Goal: Task Accomplishment & Management: Manage account settings

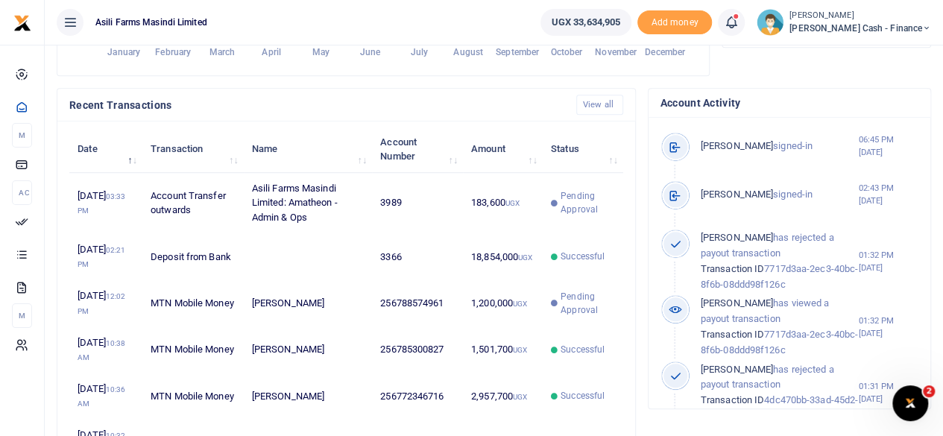
scroll to position [447, 0]
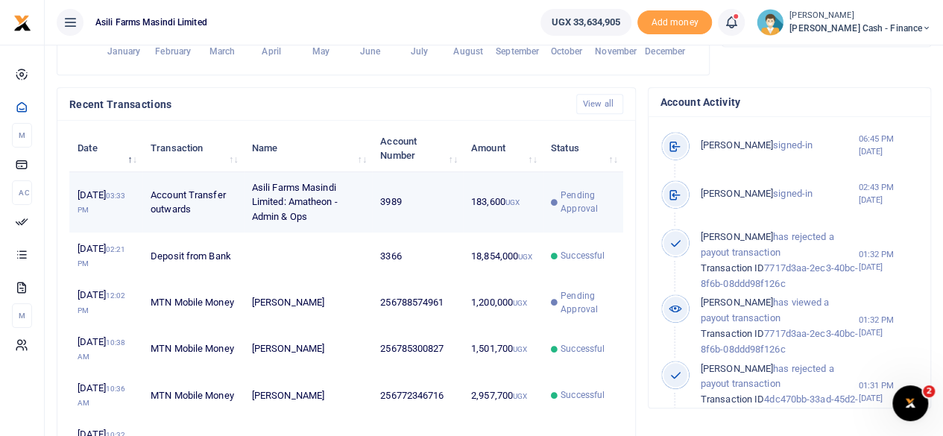
click at [218, 219] on td "Account Transfer outwards" at bounding box center [192, 202] width 101 height 61
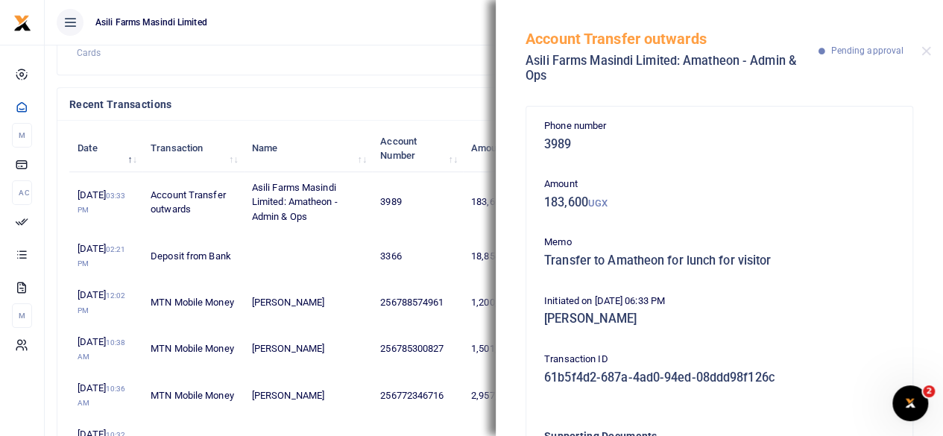
scroll to position [207, 0]
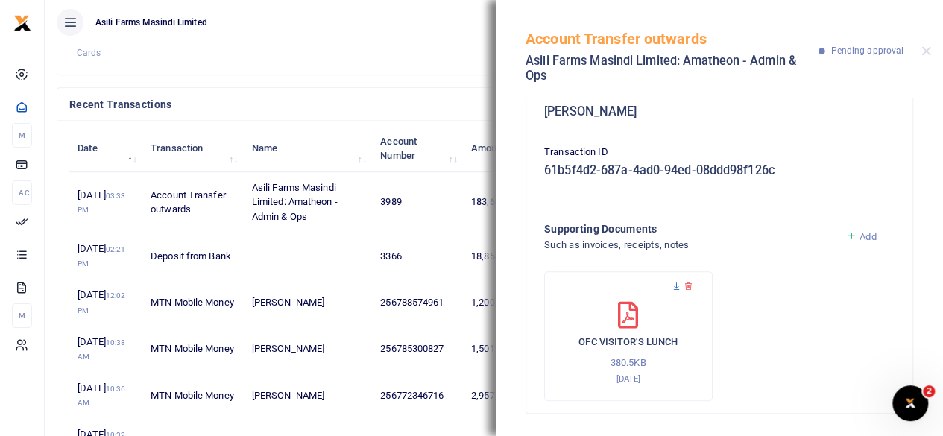
click at [680, 282] on icon at bounding box center [677, 287] width 10 height 10
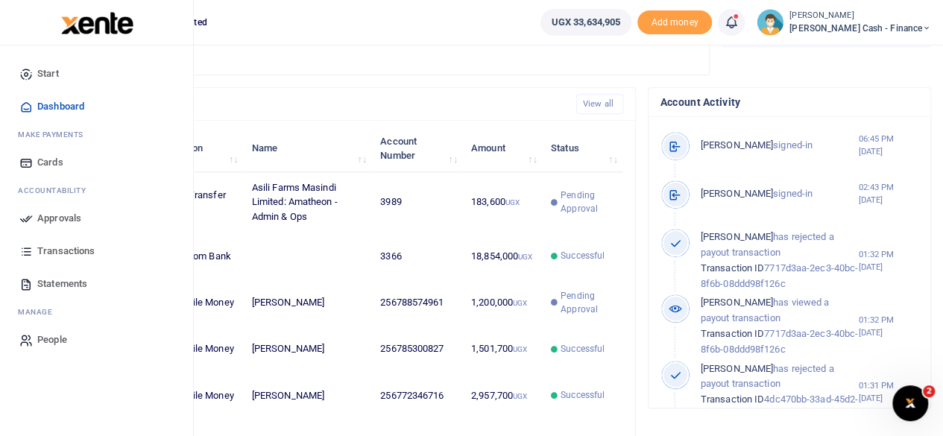
click at [64, 218] on span "Approvals" at bounding box center [59, 218] width 44 height 15
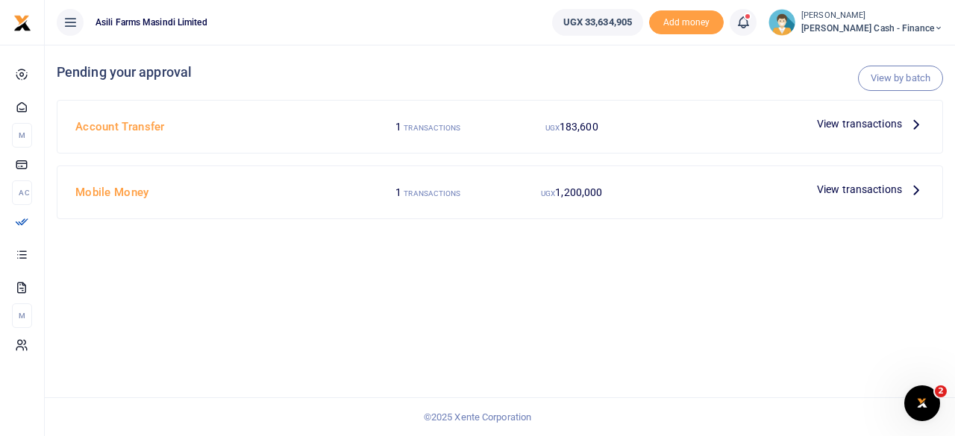
click at [876, 120] on span "View transactions" at bounding box center [859, 124] width 85 height 16
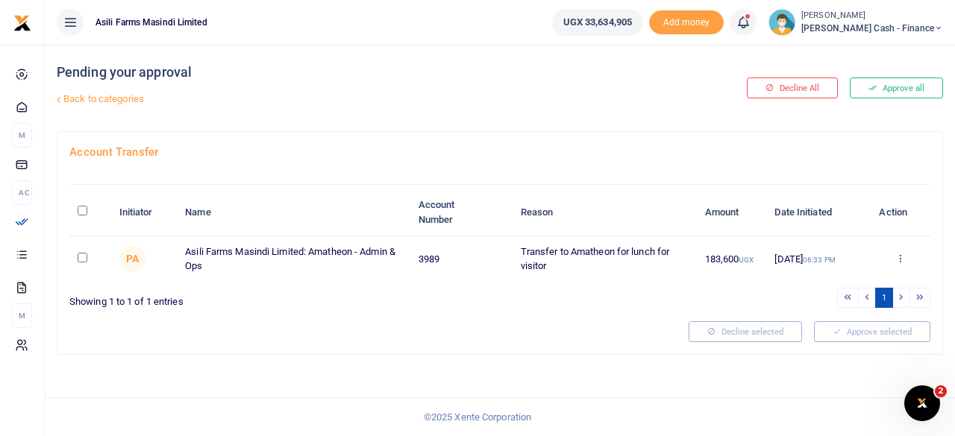
click at [79, 257] on input "checkbox" at bounding box center [83, 258] width 10 height 10
checkbox input "true"
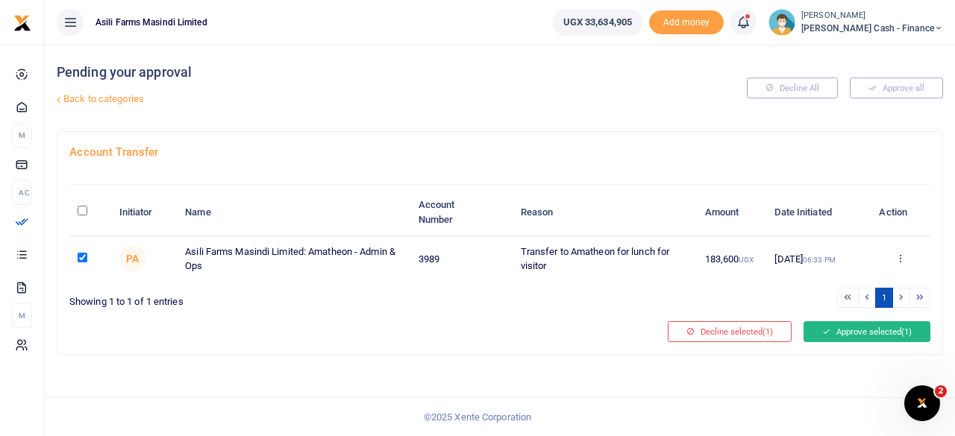
click at [875, 329] on button "Approve selected (1)" at bounding box center [866, 331] width 127 height 21
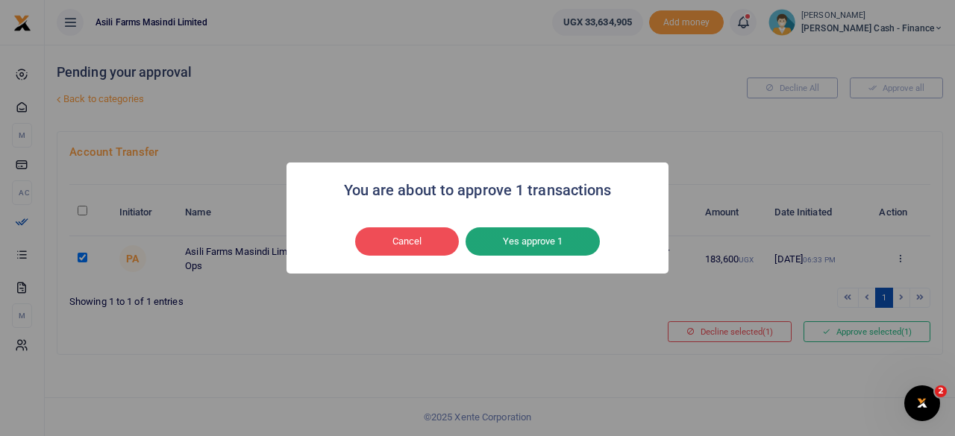
click at [552, 235] on button "Yes approve 1" at bounding box center [532, 241] width 134 height 28
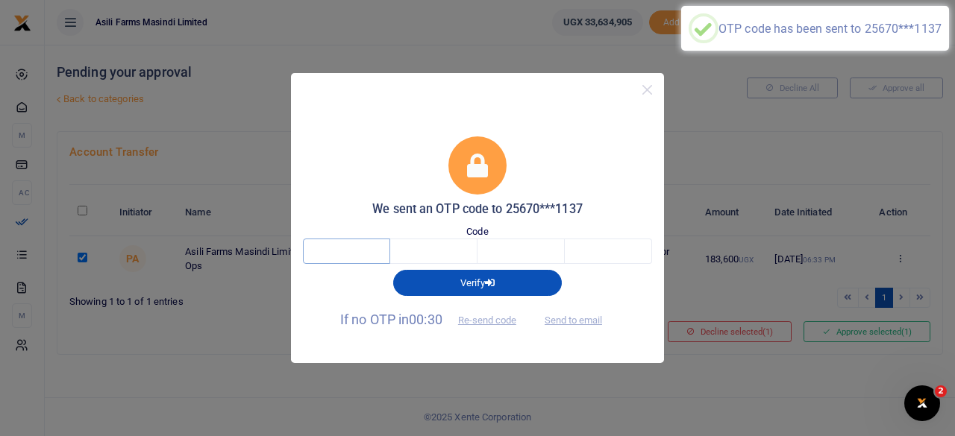
click at [342, 258] on input "text" at bounding box center [346, 251] width 87 height 25
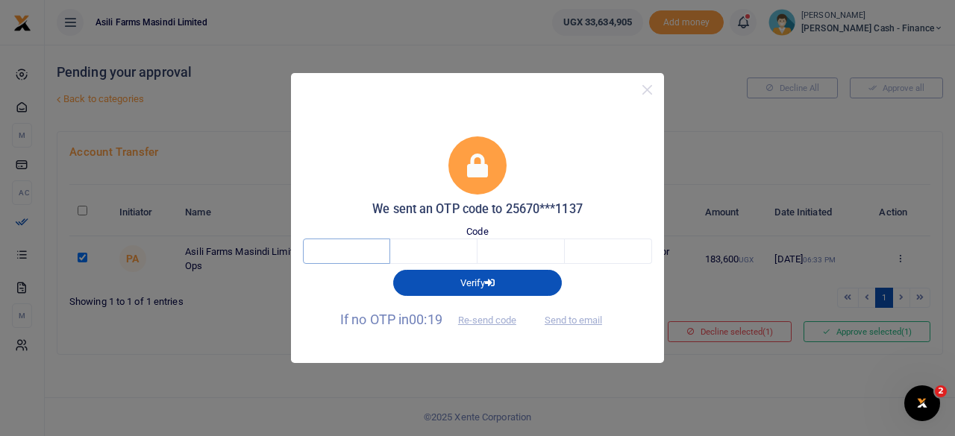
click at [360, 252] on input "text" at bounding box center [346, 251] width 87 height 25
type input "3"
type input "6"
type input "4"
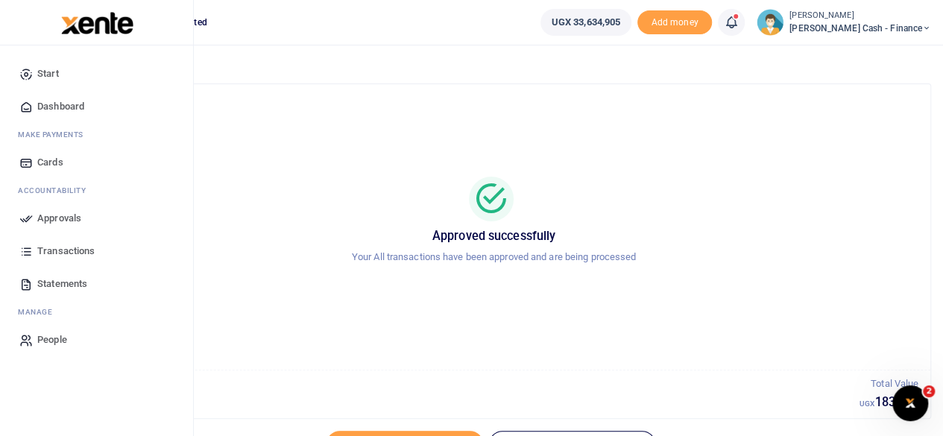
click at [34, 217] on link "Approvals" at bounding box center [96, 218] width 169 height 33
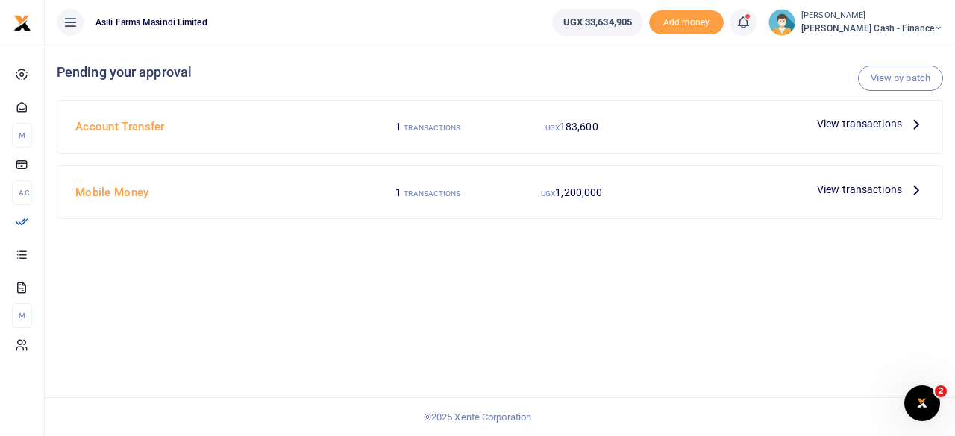
click at [907, 191] on p "View transactions" at bounding box center [870, 189] width 107 height 16
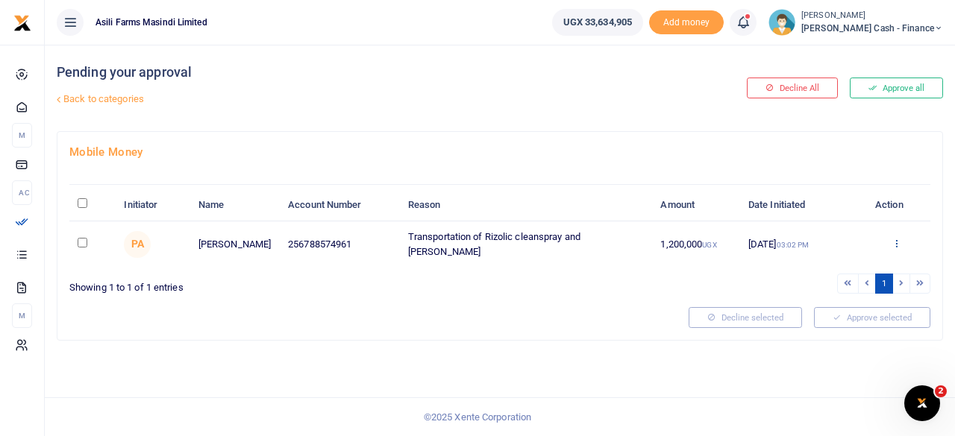
click at [898, 239] on icon at bounding box center [896, 243] width 10 height 10
click at [832, 330] on link "Details" at bounding box center [841, 333] width 118 height 21
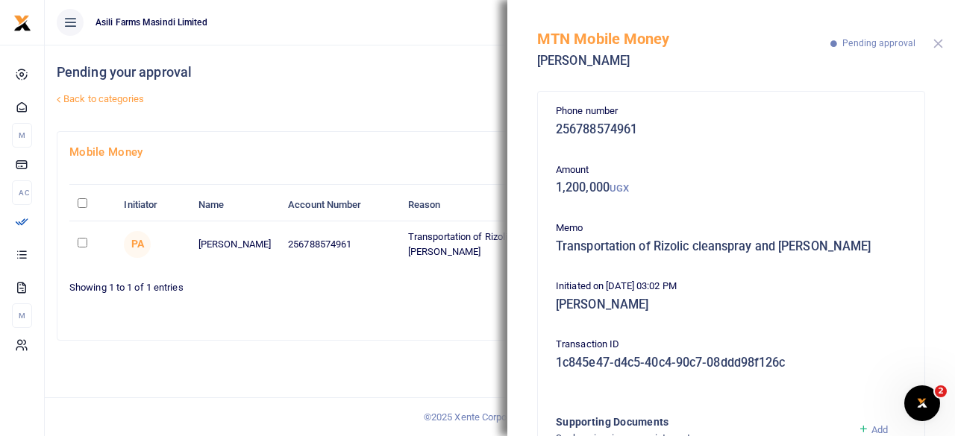
click at [937, 42] on button "Close" at bounding box center [938, 44] width 10 height 10
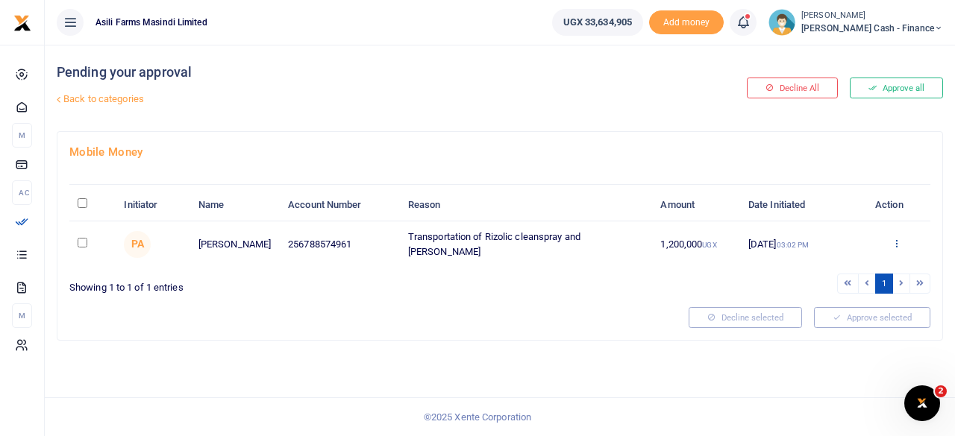
click at [895, 238] on icon at bounding box center [896, 243] width 10 height 10
click at [823, 330] on link "Details" at bounding box center [841, 333] width 118 height 21
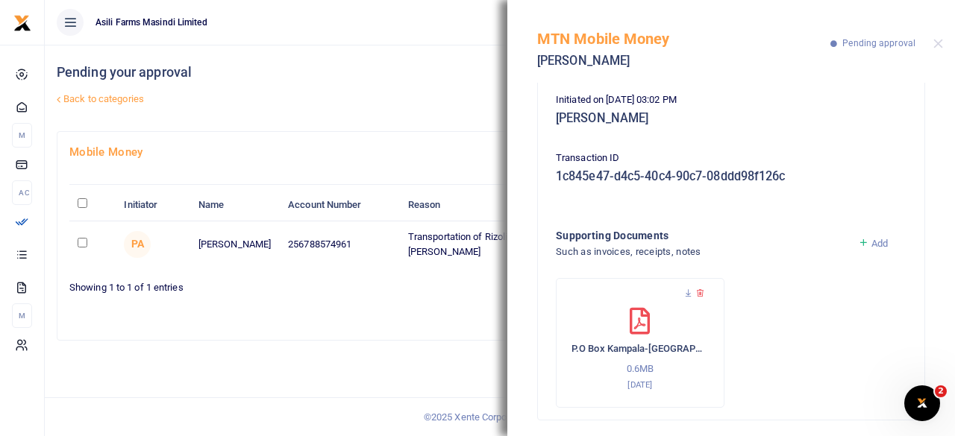
scroll to position [193, 0]
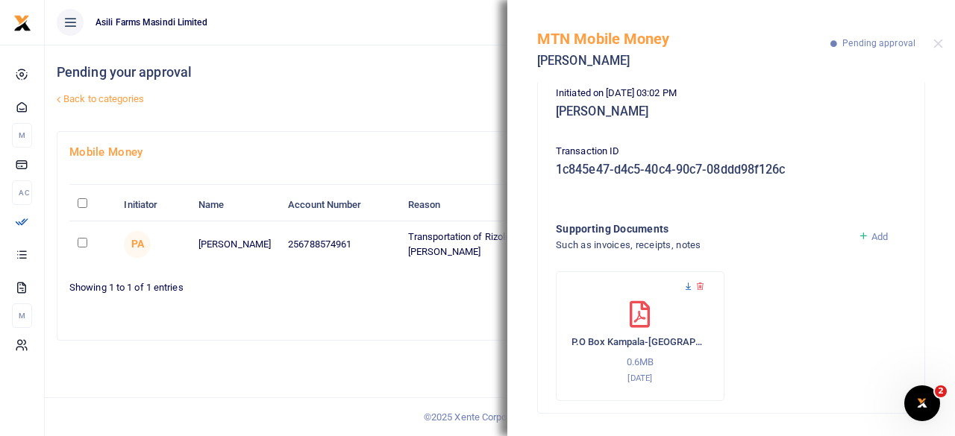
click at [686, 283] on icon at bounding box center [688, 287] width 10 height 10
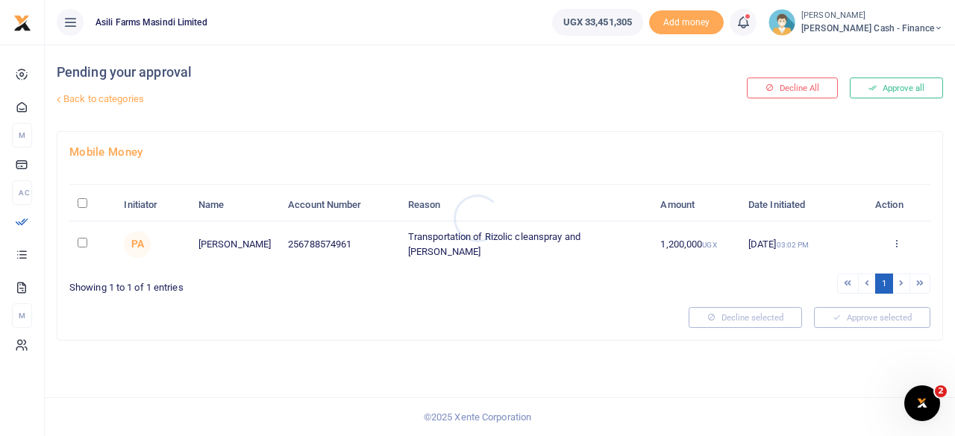
click at [905, 248] on div at bounding box center [477, 218] width 955 height 436
click at [900, 242] on icon at bounding box center [896, 243] width 10 height 10
click at [81, 239] on input "checkbox" at bounding box center [83, 243] width 10 height 10
checkbox input "true"
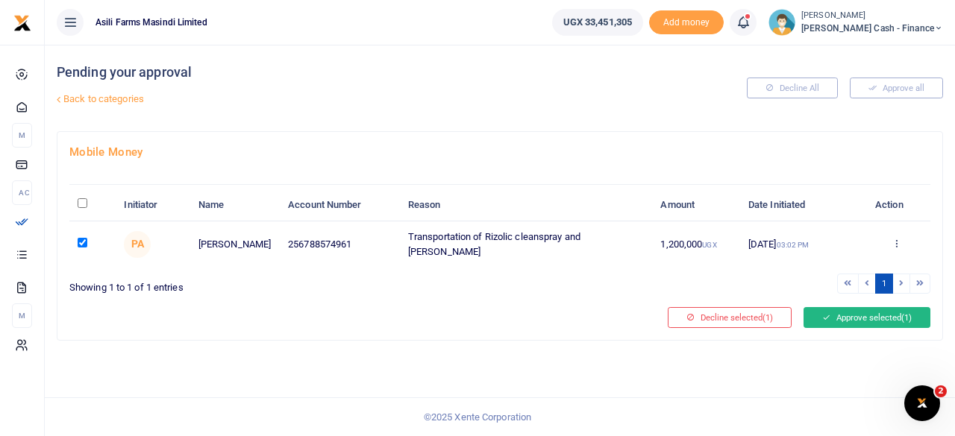
click at [871, 315] on button "Approve selected (1)" at bounding box center [866, 317] width 127 height 21
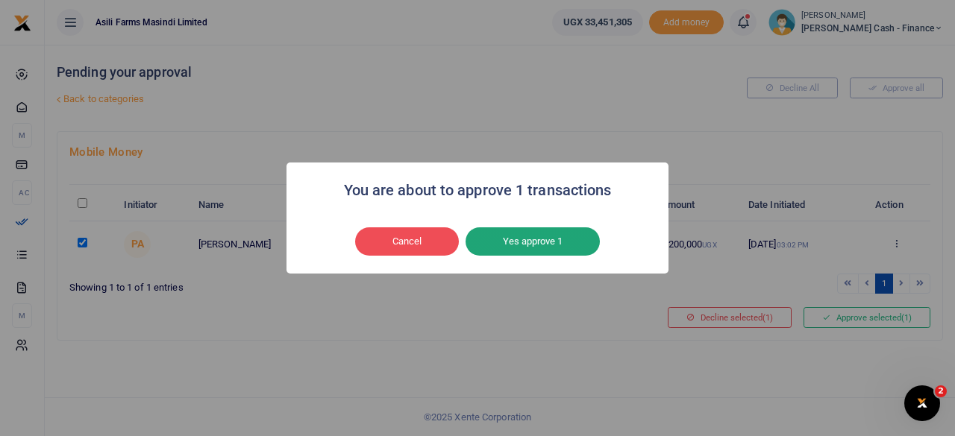
click at [533, 244] on button "Yes approve 1" at bounding box center [532, 241] width 134 height 28
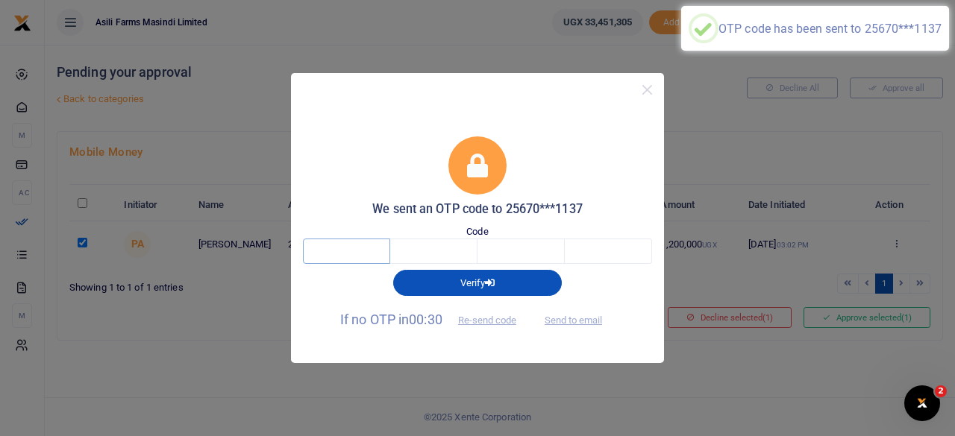
click at [363, 260] on input "text" at bounding box center [346, 251] width 87 height 25
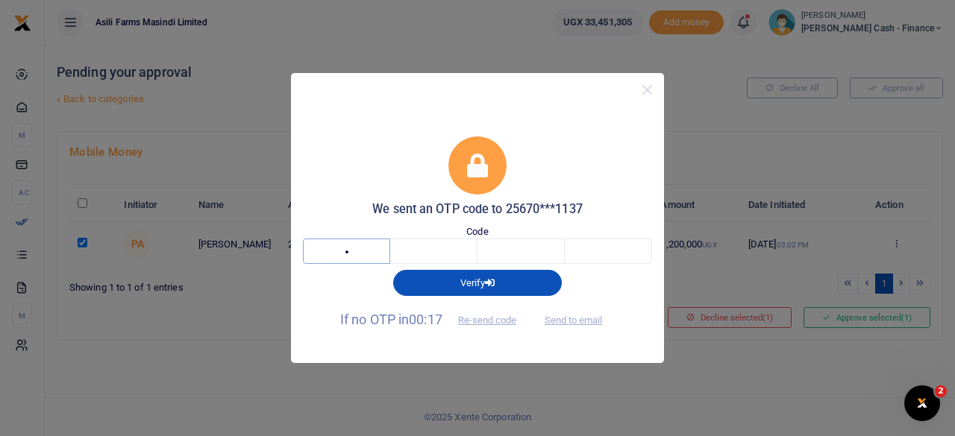
type input "4"
type input "8"
type input "9"
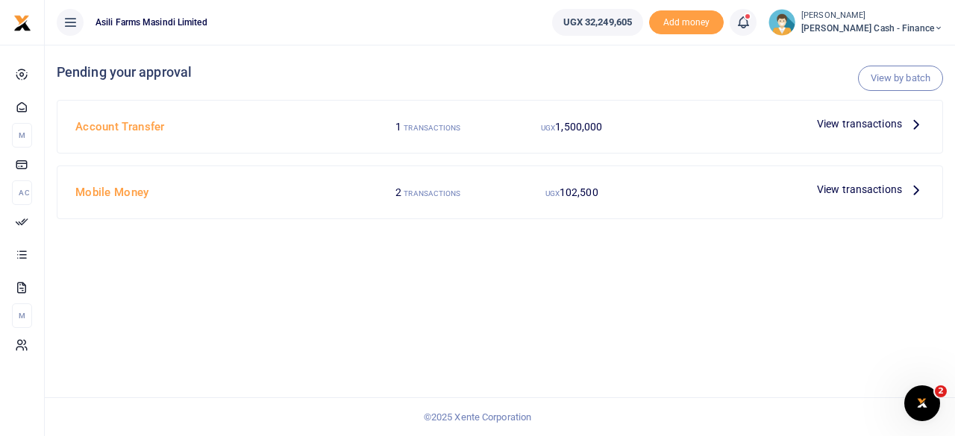
click at [910, 189] on icon at bounding box center [916, 189] width 16 height 16
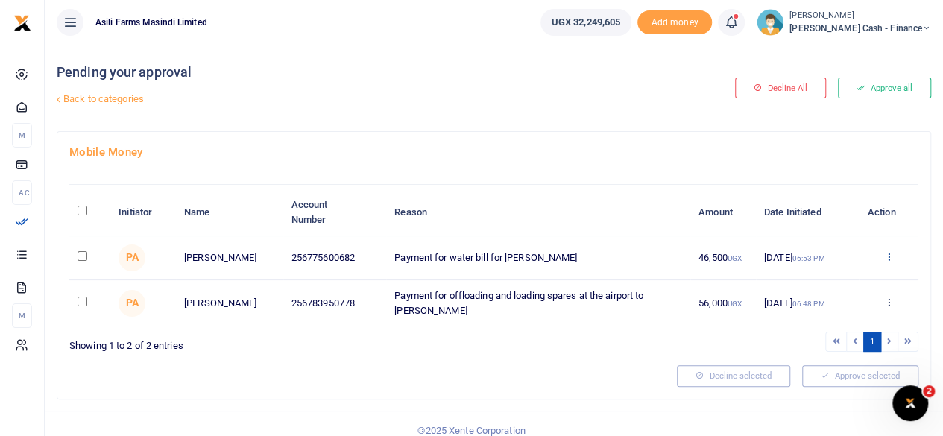
click at [887, 262] on icon at bounding box center [889, 256] width 10 height 10
click at [828, 348] on link "Details" at bounding box center [834, 349] width 118 height 21
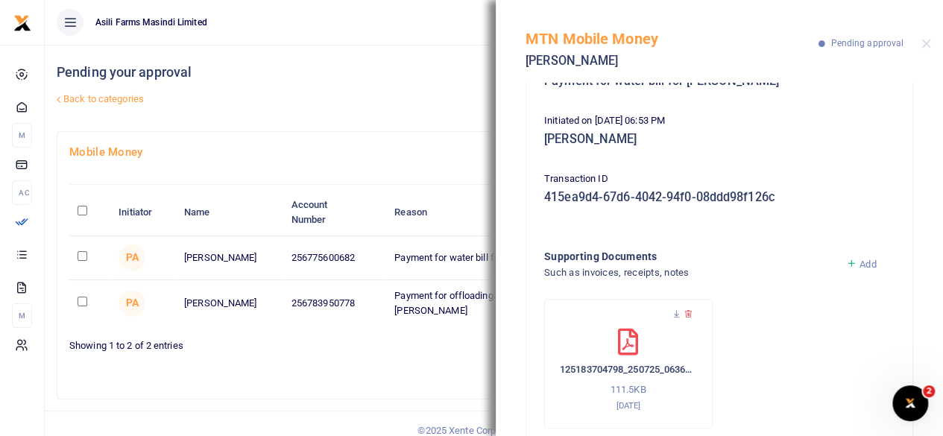
scroll to position [193, 0]
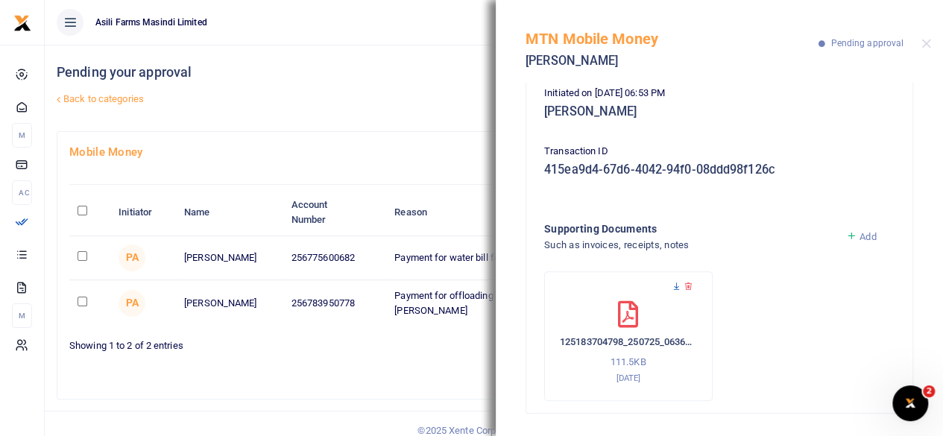
click at [675, 284] on icon at bounding box center [677, 287] width 10 height 10
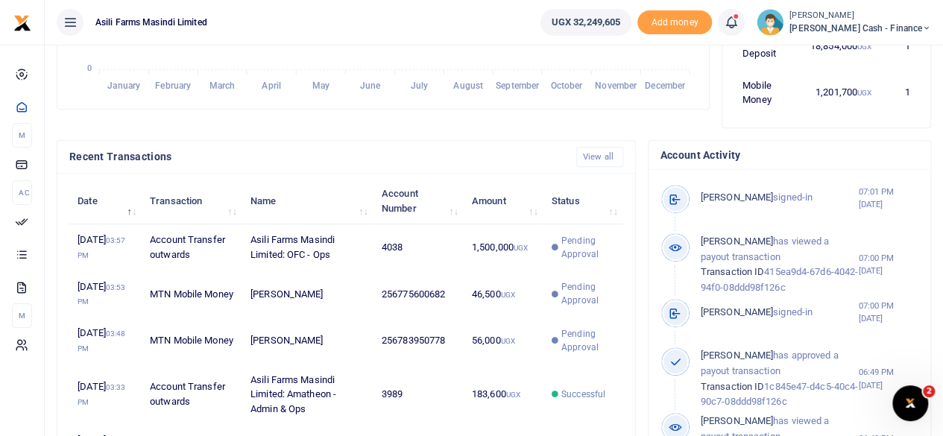
scroll to position [447, 0]
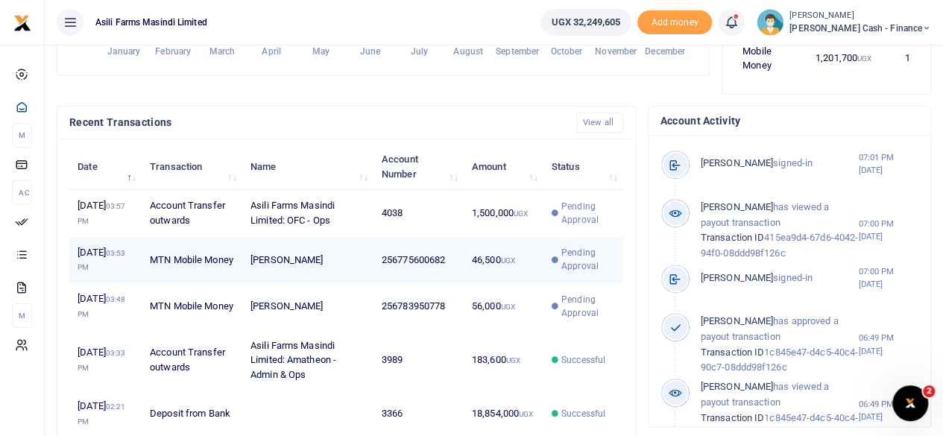
click at [136, 268] on td "14th Aug 2025 03:53 PM" at bounding box center [105, 260] width 72 height 46
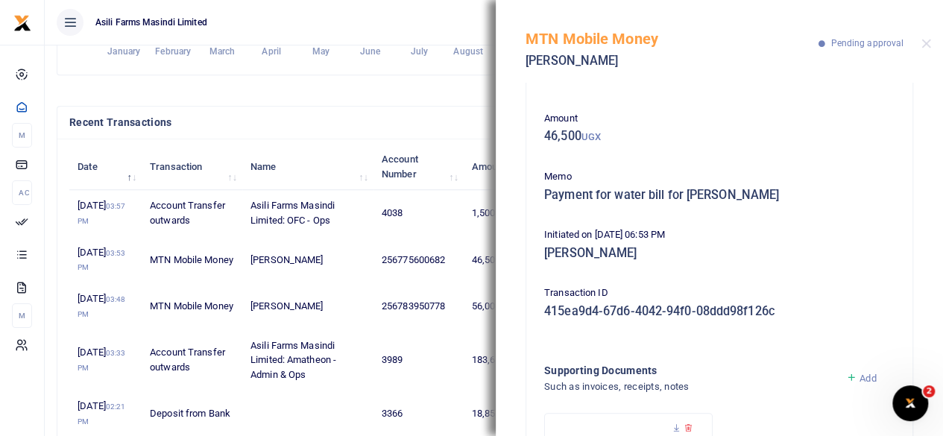
scroll to position [0, 0]
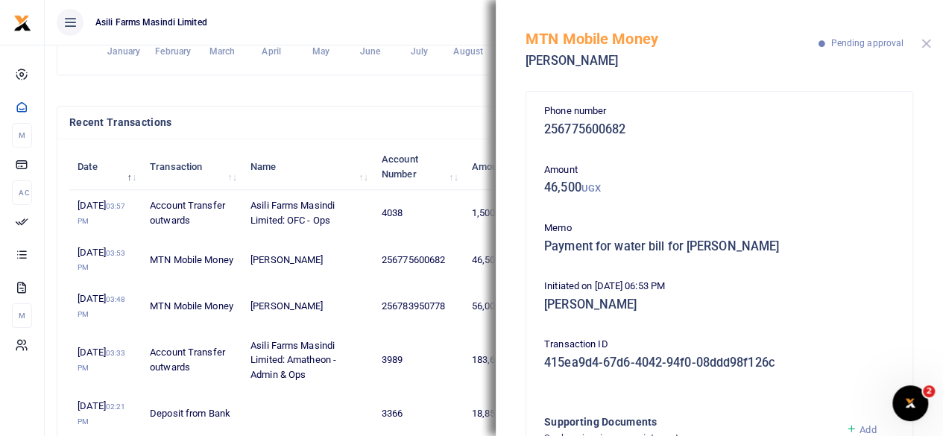
click at [926, 48] on button "Close" at bounding box center [927, 44] width 10 height 10
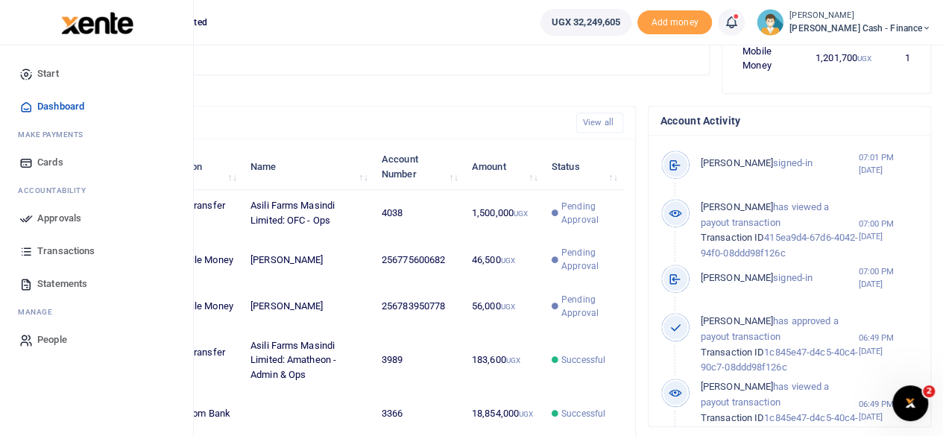
click at [49, 220] on span "Approvals" at bounding box center [59, 218] width 44 height 15
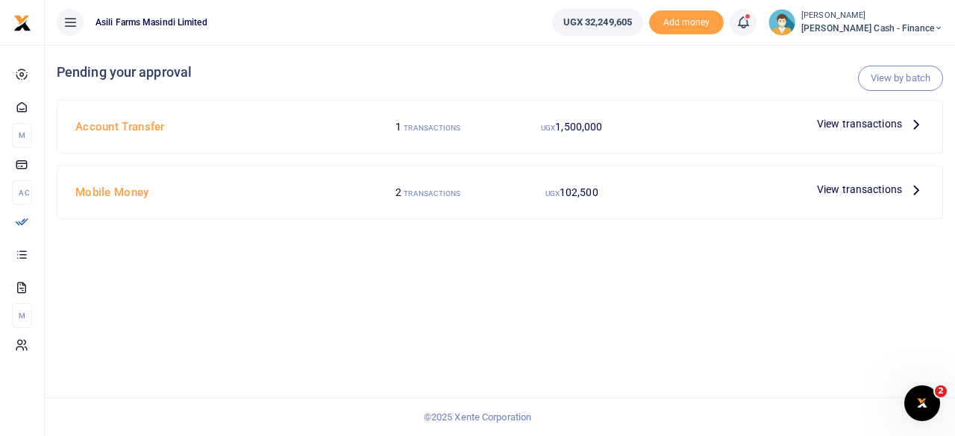
click at [867, 188] on span "View transactions" at bounding box center [859, 189] width 85 height 16
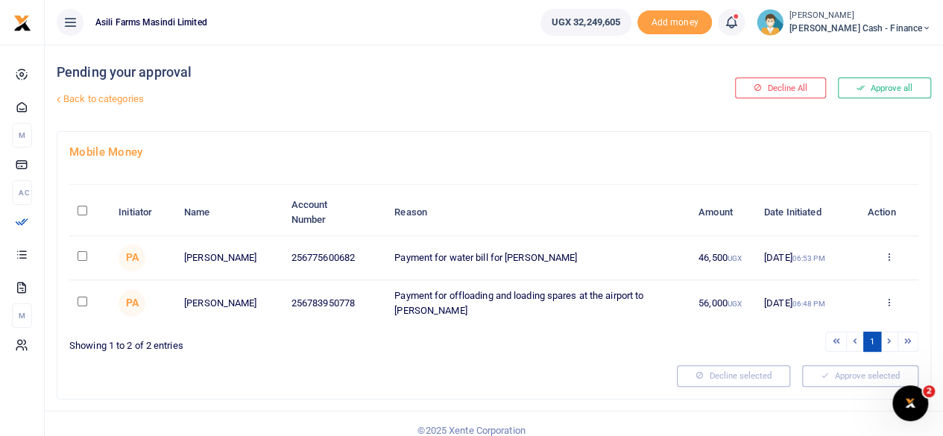
click at [883, 304] on div "Approve Decline Details" at bounding box center [888, 303] width 43 height 15
click at [884, 302] on icon at bounding box center [889, 302] width 10 height 10
click at [820, 395] on link "Details" at bounding box center [834, 395] width 118 height 21
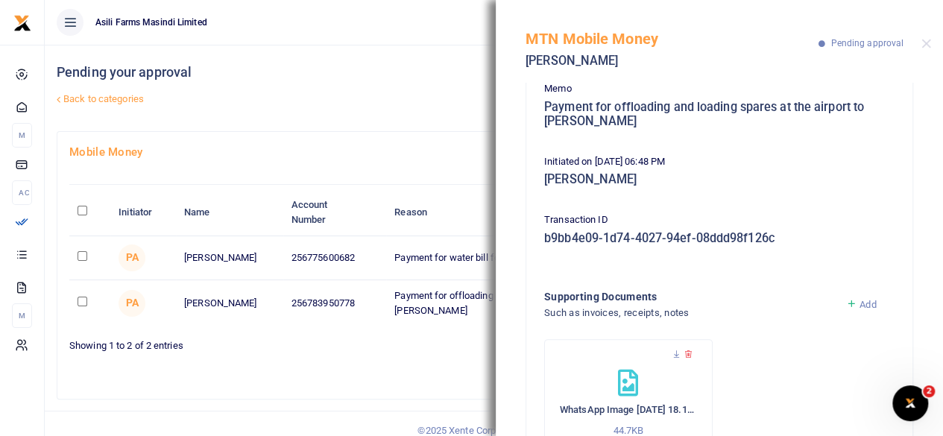
scroll to position [207, 0]
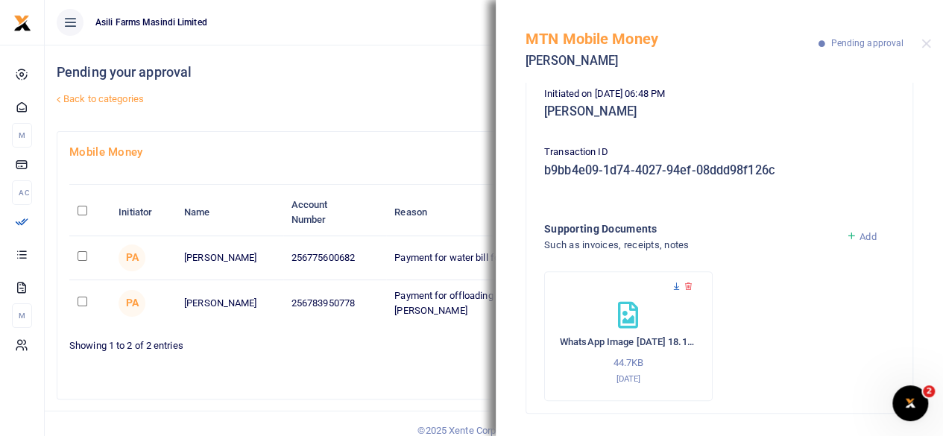
click at [679, 286] on icon at bounding box center [677, 287] width 10 height 10
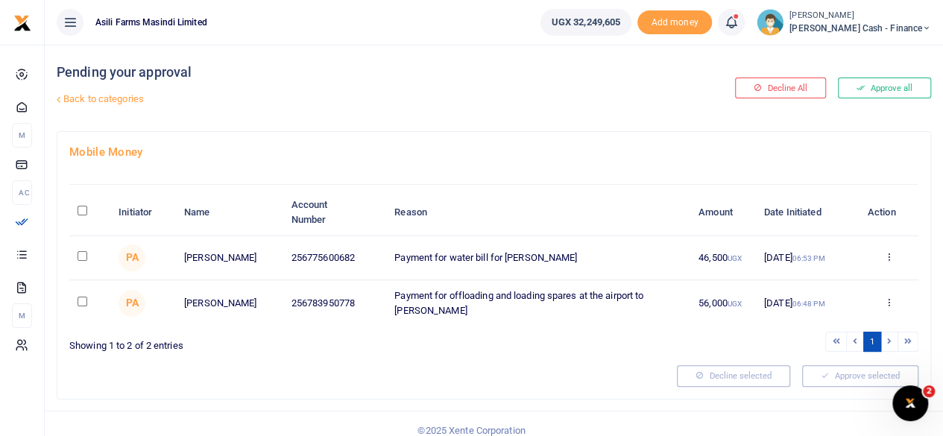
click at [78, 211] on input "\a \a : activate to sort column descending" at bounding box center [83, 211] width 10 height 10
checkbox input "true"
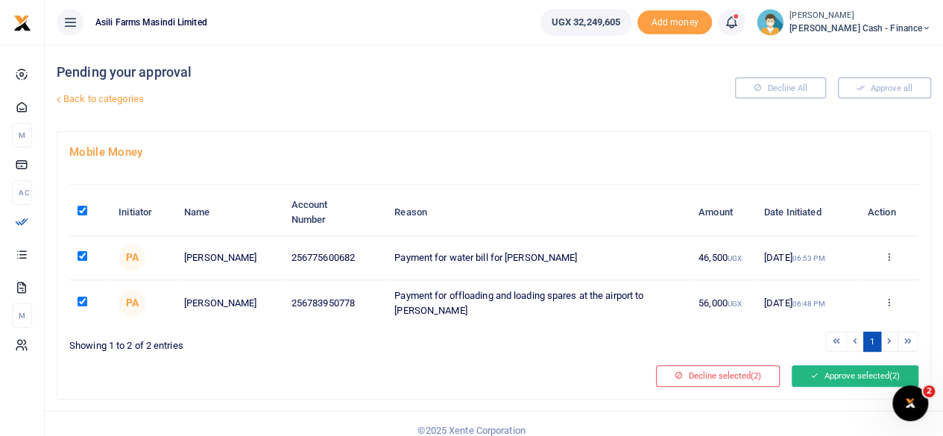
click at [861, 381] on button "Approve selected (2)" at bounding box center [855, 375] width 127 height 21
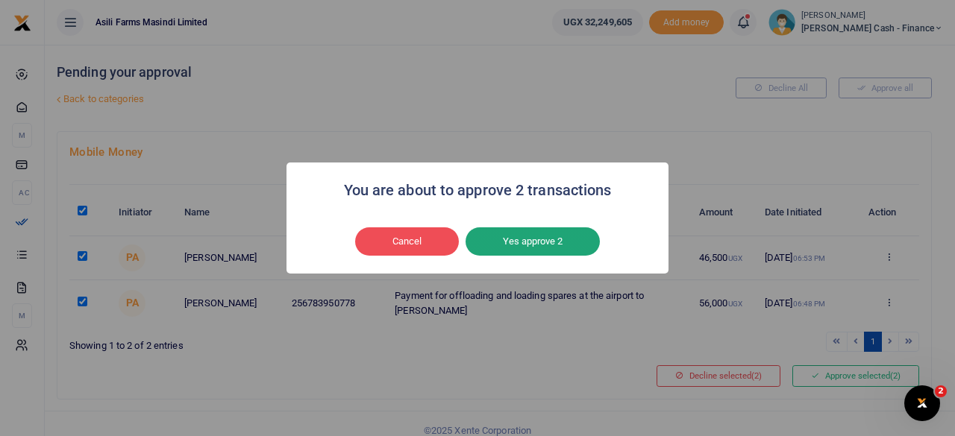
click at [522, 241] on button "Yes approve 2" at bounding box center [532, 241] width 134 height 28
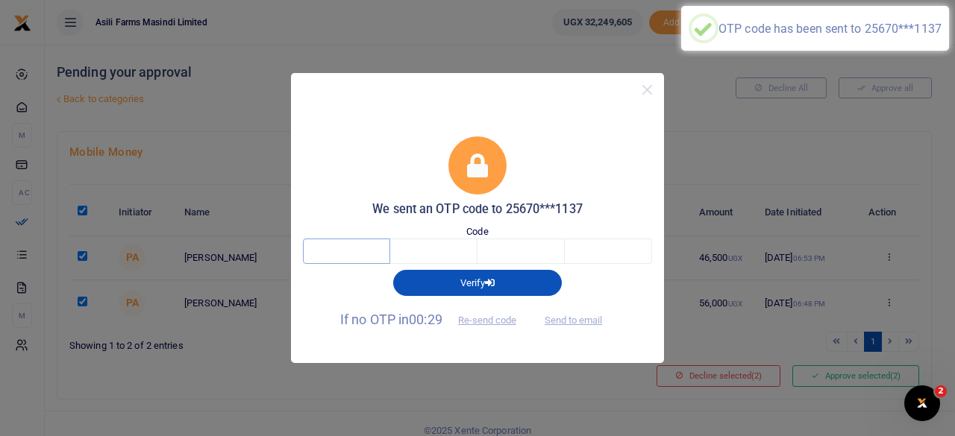
click at [328, 256] on input "text" at bounding box center [346, 251] width 87 height 25
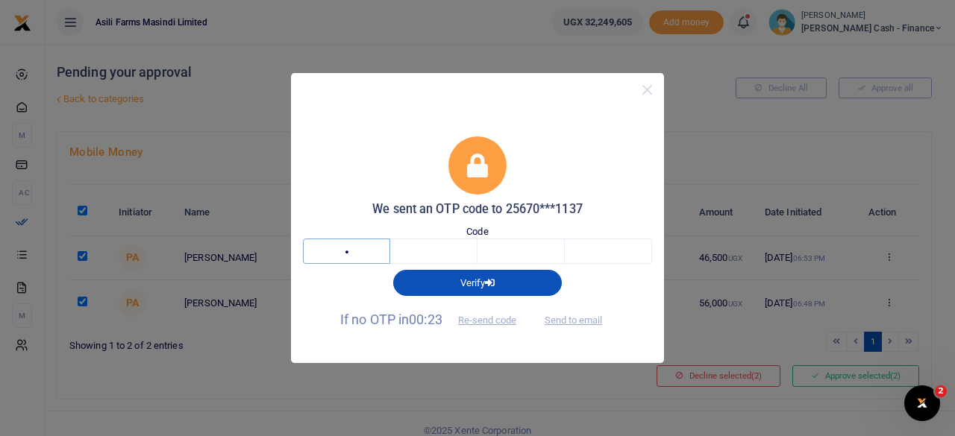
type input "3"
type input "6"
type input "1"
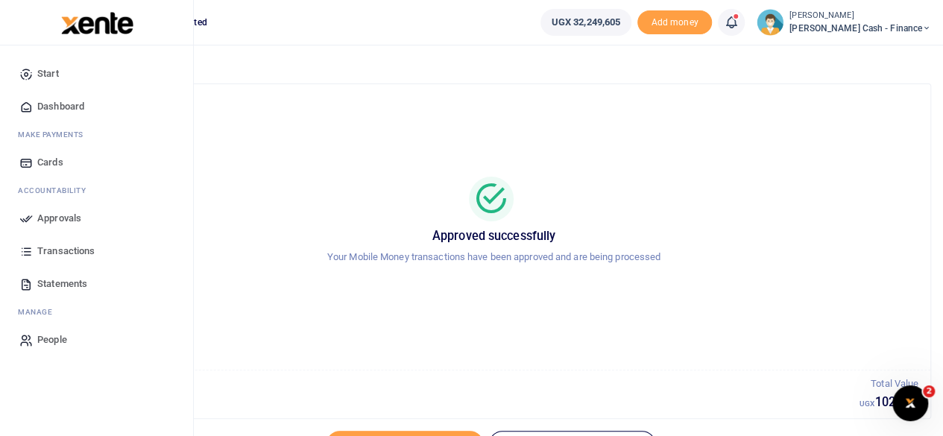
click at [53, 220] on span "Approvals" at bounding box center [59, 218] width 44 height 15
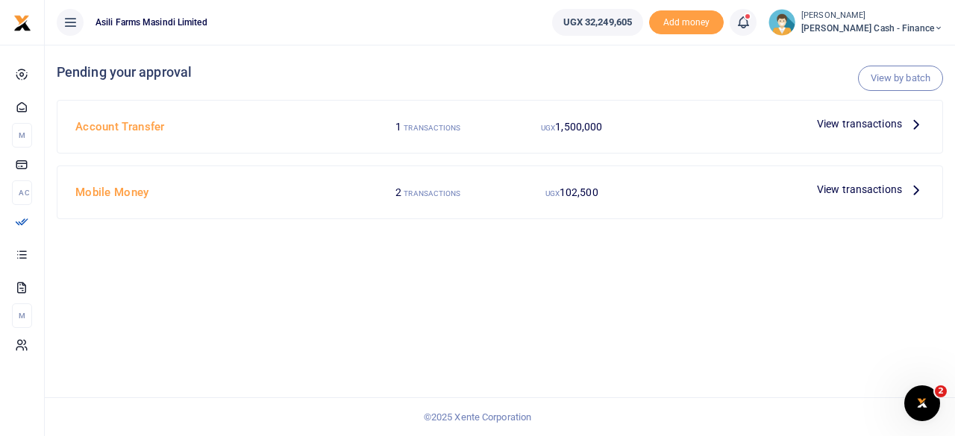
click at [882, 189] on span "View transactions" at bounding box center [859, 189] width 85 height 16
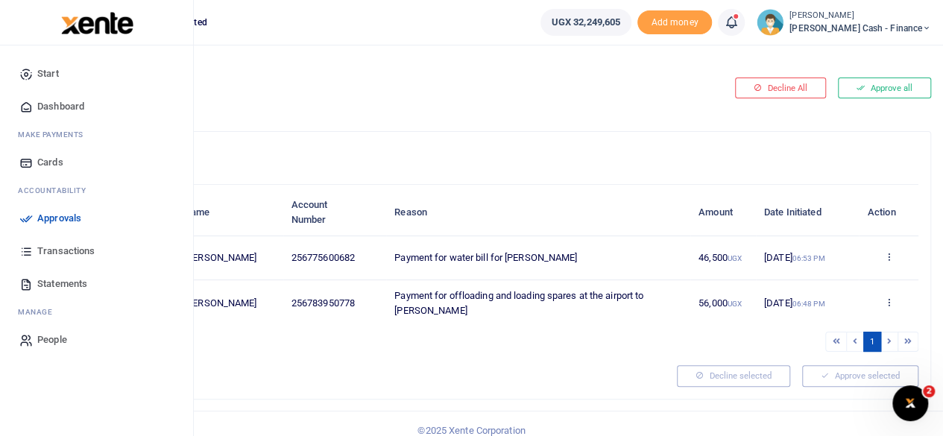
click at [47, 219] on span "Approvals" at bounding box center [59, 218] width 44 height 15
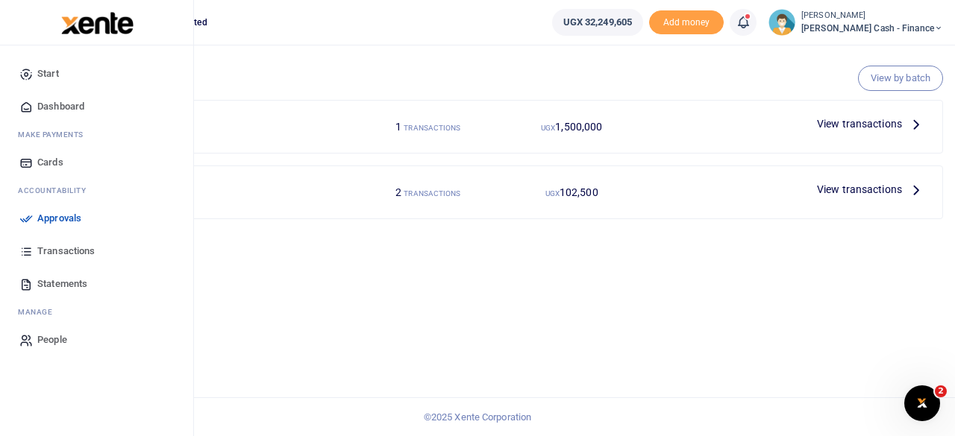
click at [76, 217] on span "Approvals" at bounding box center [59, 218] width 44 height 15
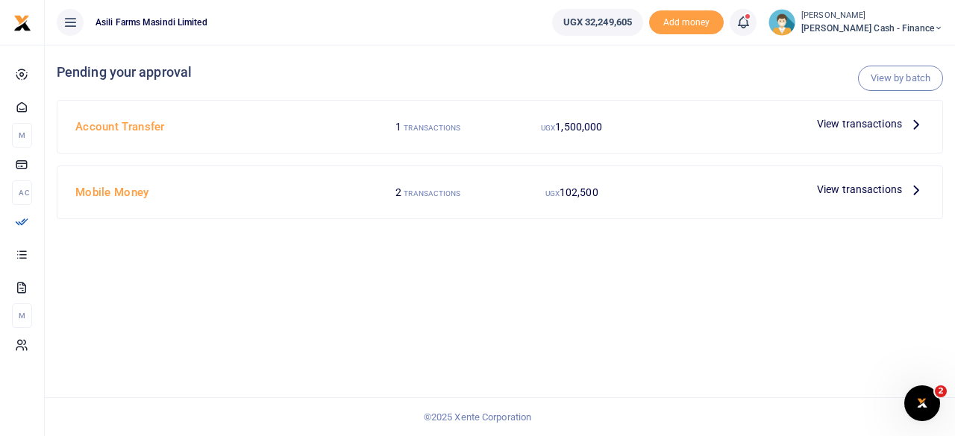
click at [861, 187] on div at bounding box center [477, 218] width 955 height 436
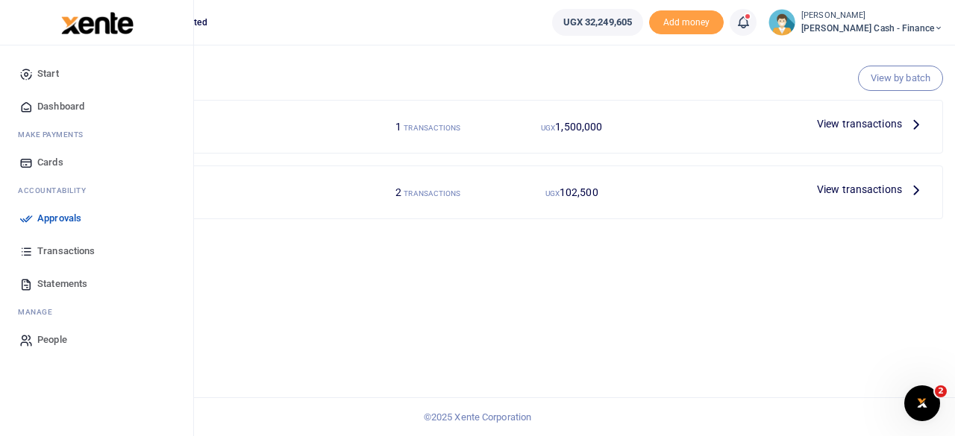
click at [49, 104] on span "Dashboard" at bounding box center [60, 106] width 47 height 15
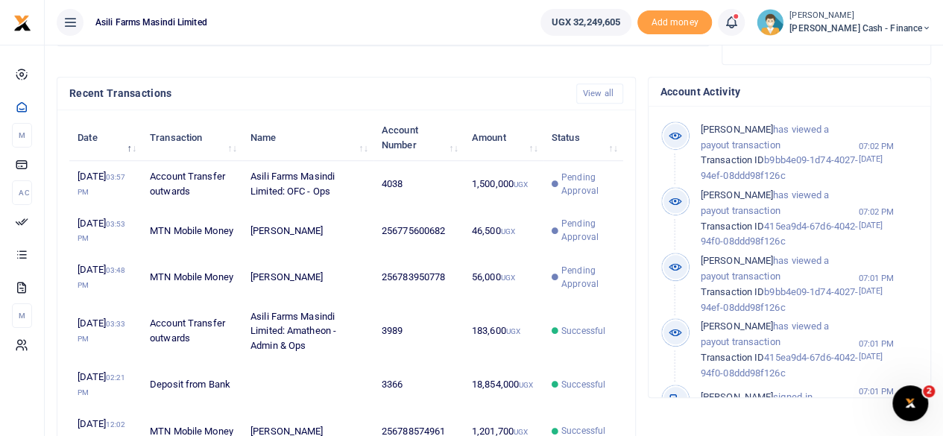
scroll to position [447, 0]
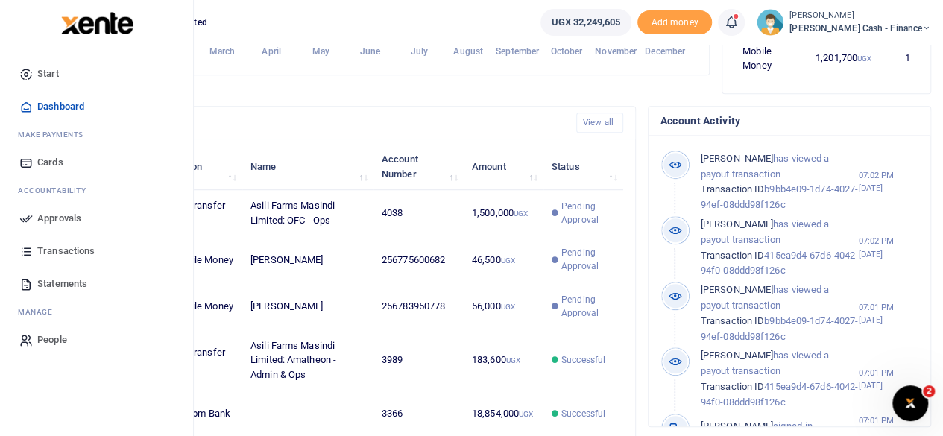
click at [62, 221] on span "Approvals" at bounding box center [59, 218] width 44 height 15
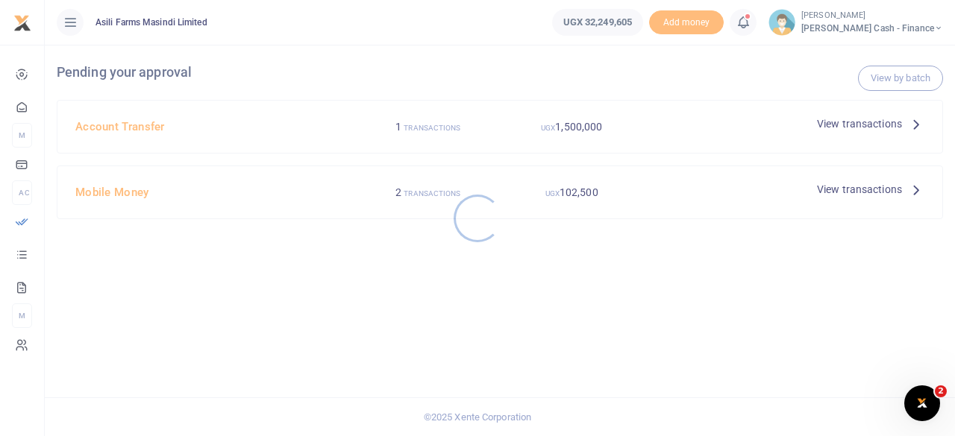
click at [923, 133] on div at bounding box center [477, 218] width 955 height 436
click at [914, 128] on div at bounding box center [477, 218] width 955 height 436
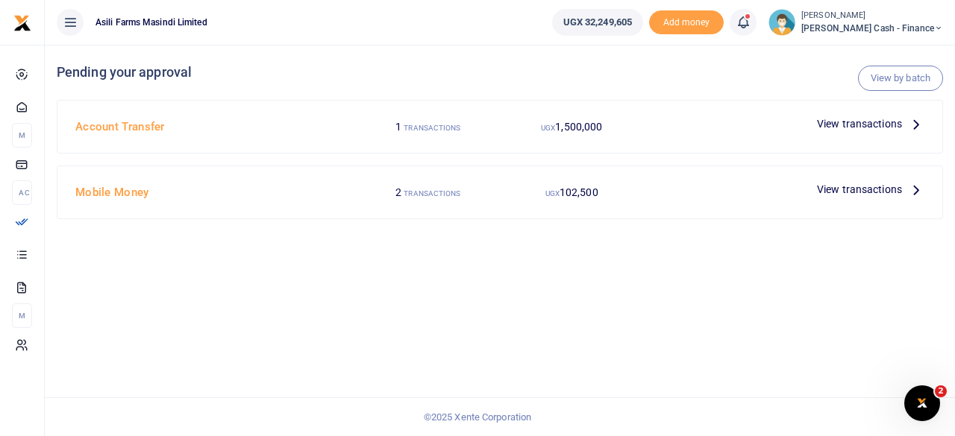
click at [901, 126] on span "View transactions" at bounding box center [859, 124] width 85 height 16
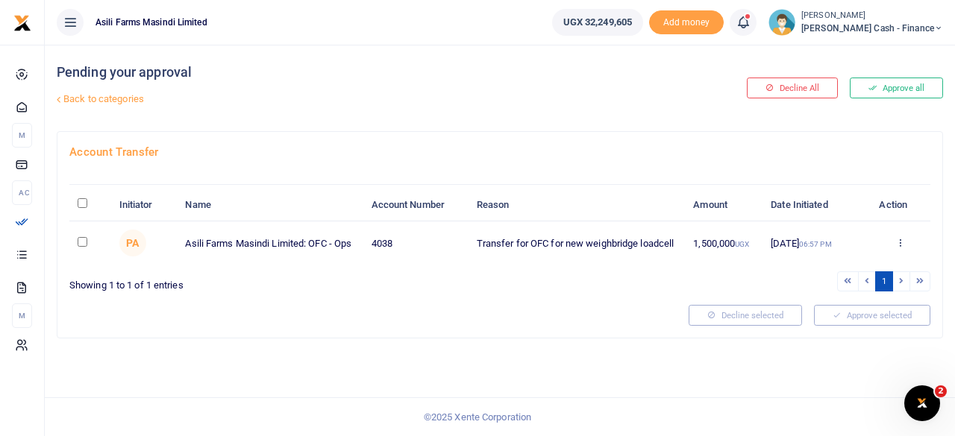
click at [79, 241] on input "checkbox" at bounding box center [83, 242] width 10 height 10
checkbox input "true"
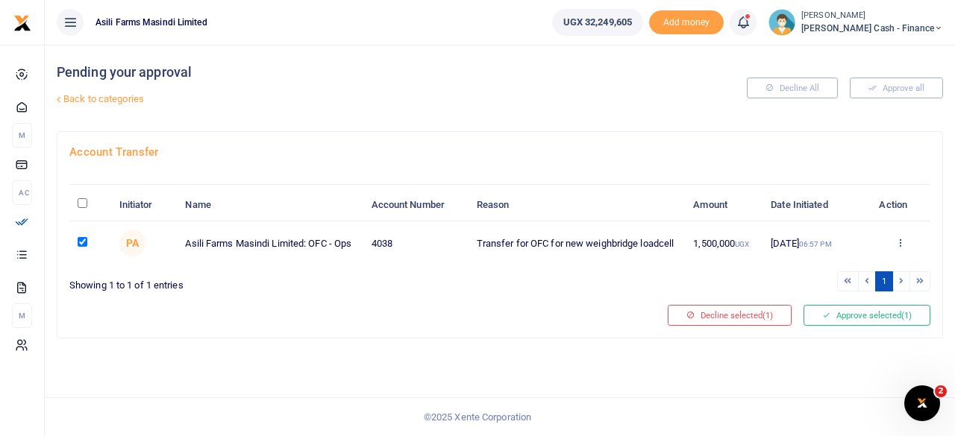
click at [905, 247] on icon at bounding box center [900, 242] width 10 height 10
click at [837, 330] on link "Details" at bounding box center [846, 334] width 118 height 21
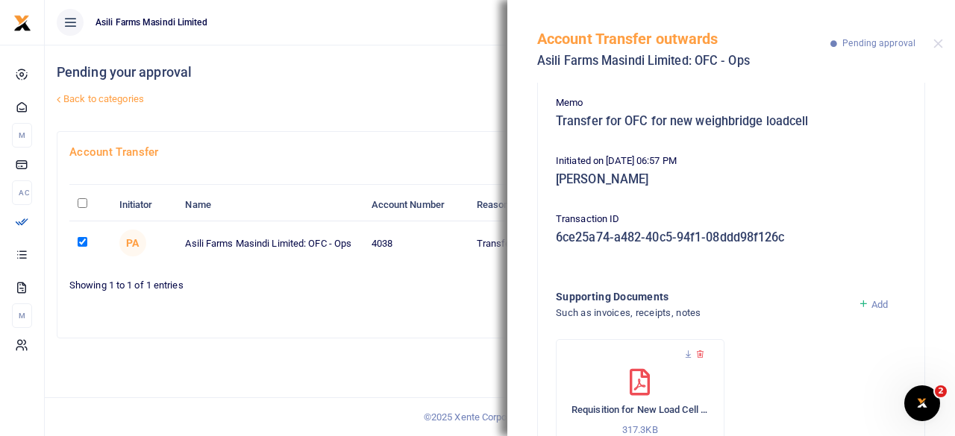
scroll to position [193, 0]
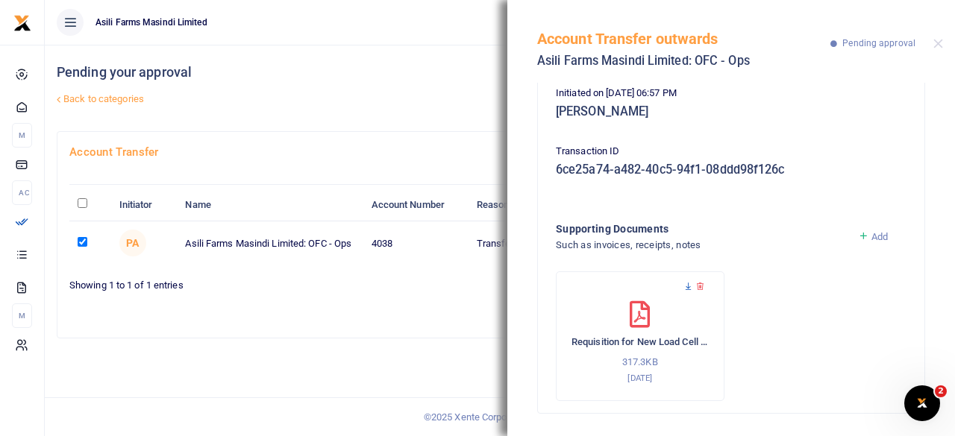
click at [685, 286] on icon at bounding box center [688, 287] width 10 height 10
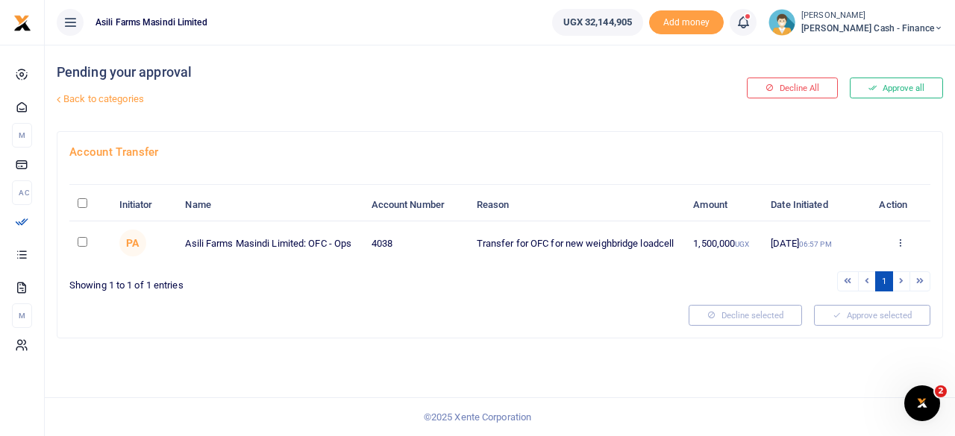
click at [87, 204] on input "\a \a : activate to sort column descending" at bounding box center [83, 203] width 10 height 10
checkbox input "true"
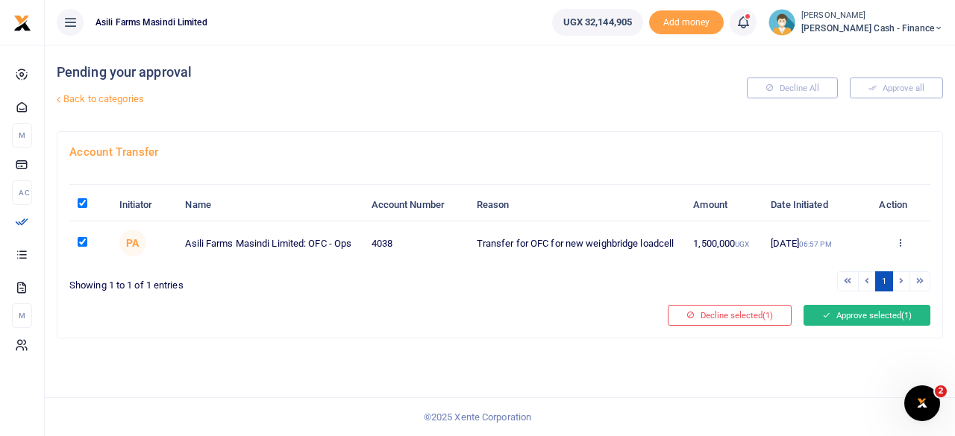
click at [892, 312] on button "Approve selected (1)" at bounding box center [866, 315] width 127 height 21
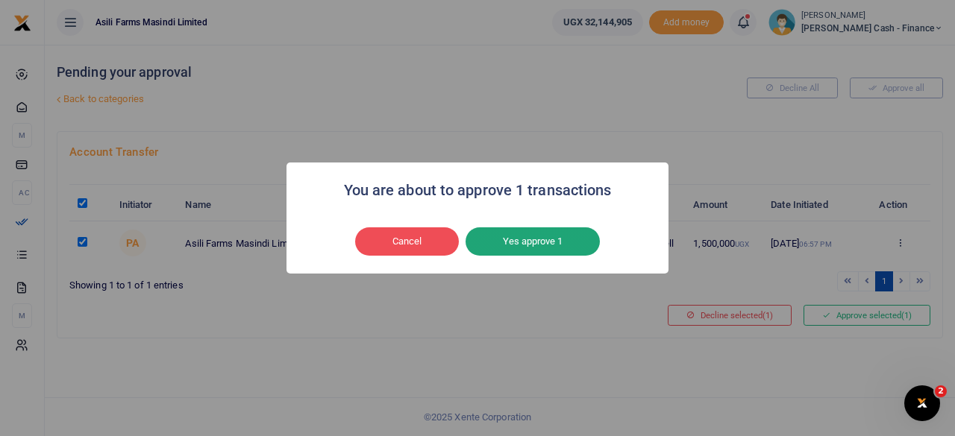
click at [534, 239] on button "Yes approve 1" at bounding box center [532, 241] width 134 height 28
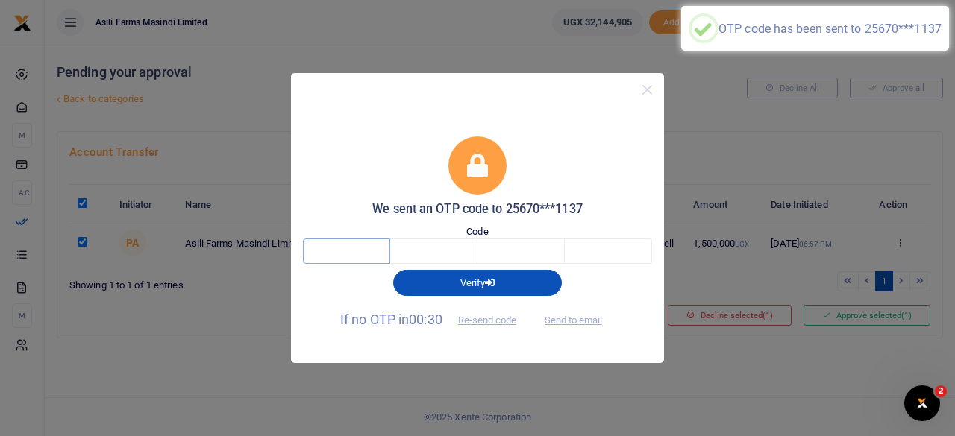
click at [370, 253] on input "text" at bounding box center [346, 251] width 87 height 25
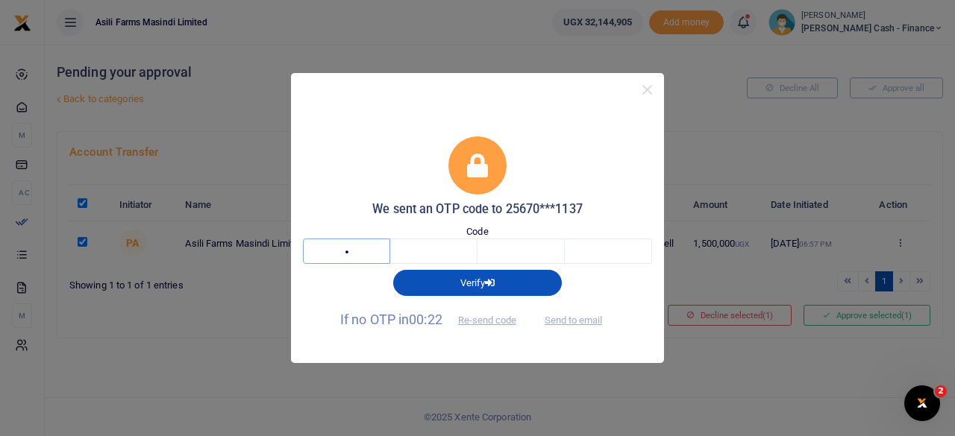
type input "1"
type input "6"
type input "7"
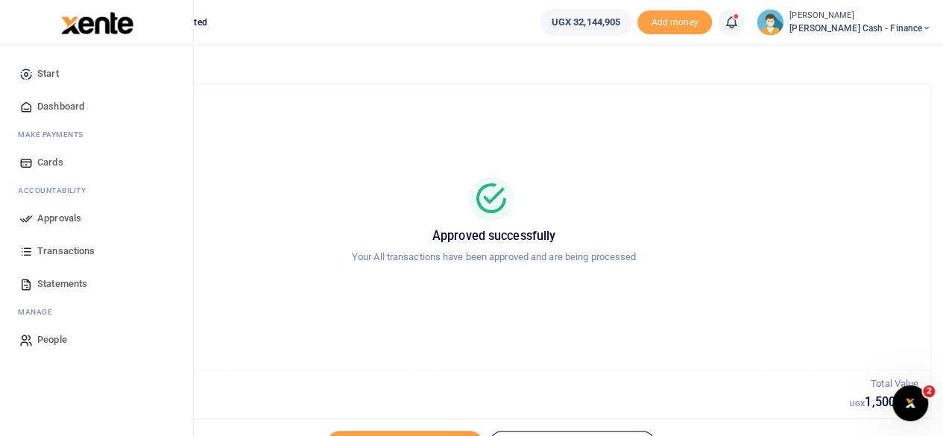
click at [58, 216] on span "Approvals" at bounding box center [59, 218] width 44 height 15
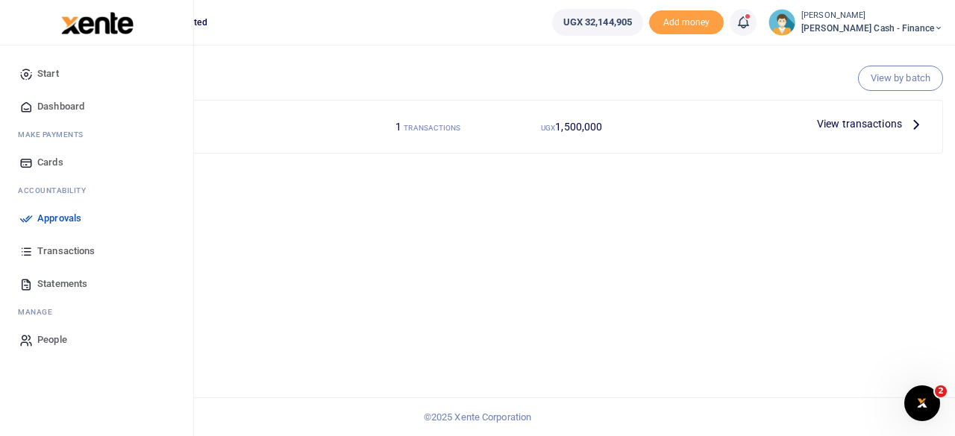
click at [75, 110] on span "Dashboard" at bounding box center [60, 106] width 47 height 15
